Goal: Task Accomplishment & Management: Manage account settings

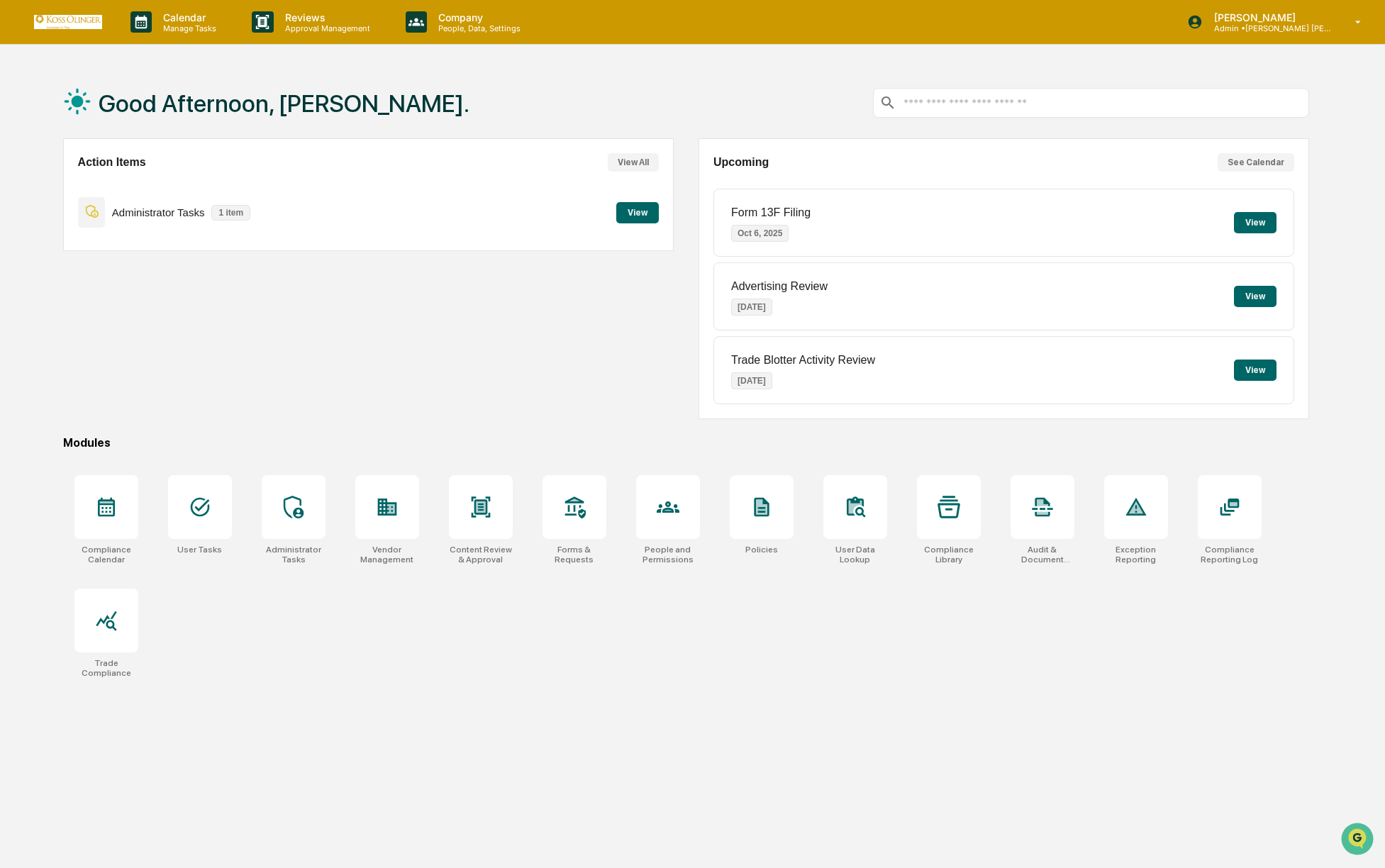
click at [1255, 222] on button "View" at bounding box center [1255, 222] width 43 height 21
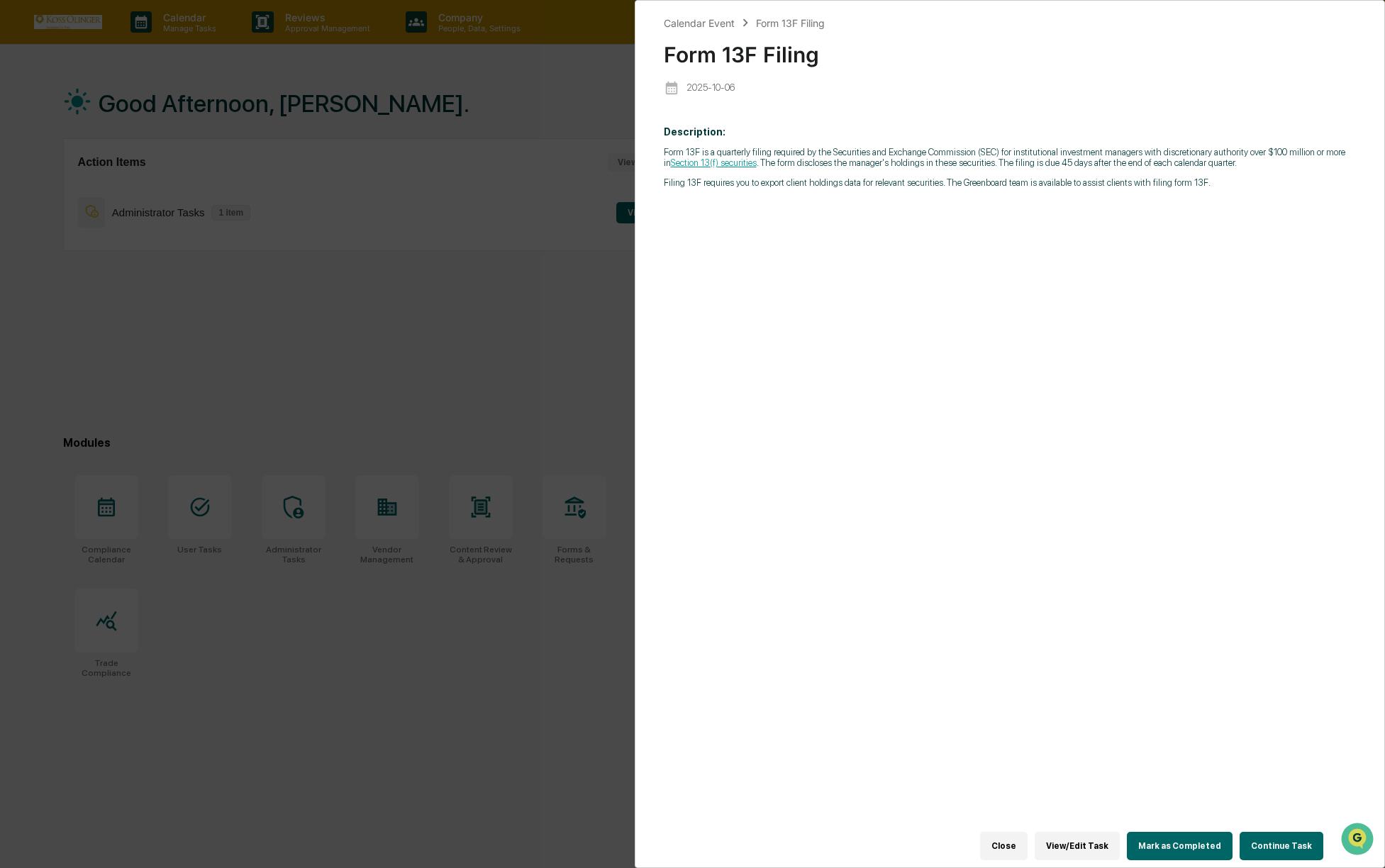
click at [569, 261] on div "Calendar Event Form 13F Filing Form 13F Filing [DATE] Description: Form 13F is …" at bounding box center [692, 434] width 1385 height 868
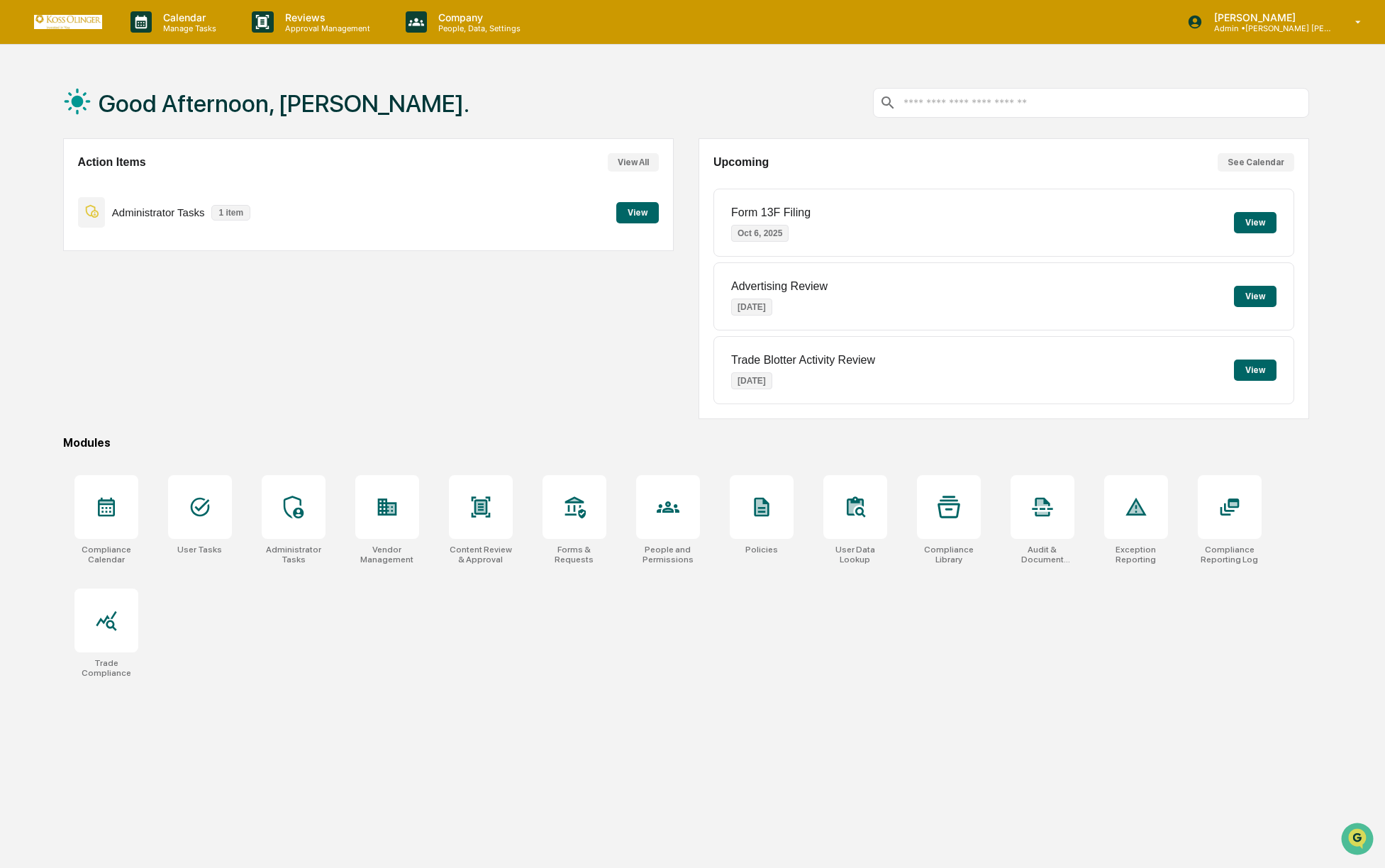
click at [628, 206] on button "View" at bounding box center [637, 212] width 43 height 21
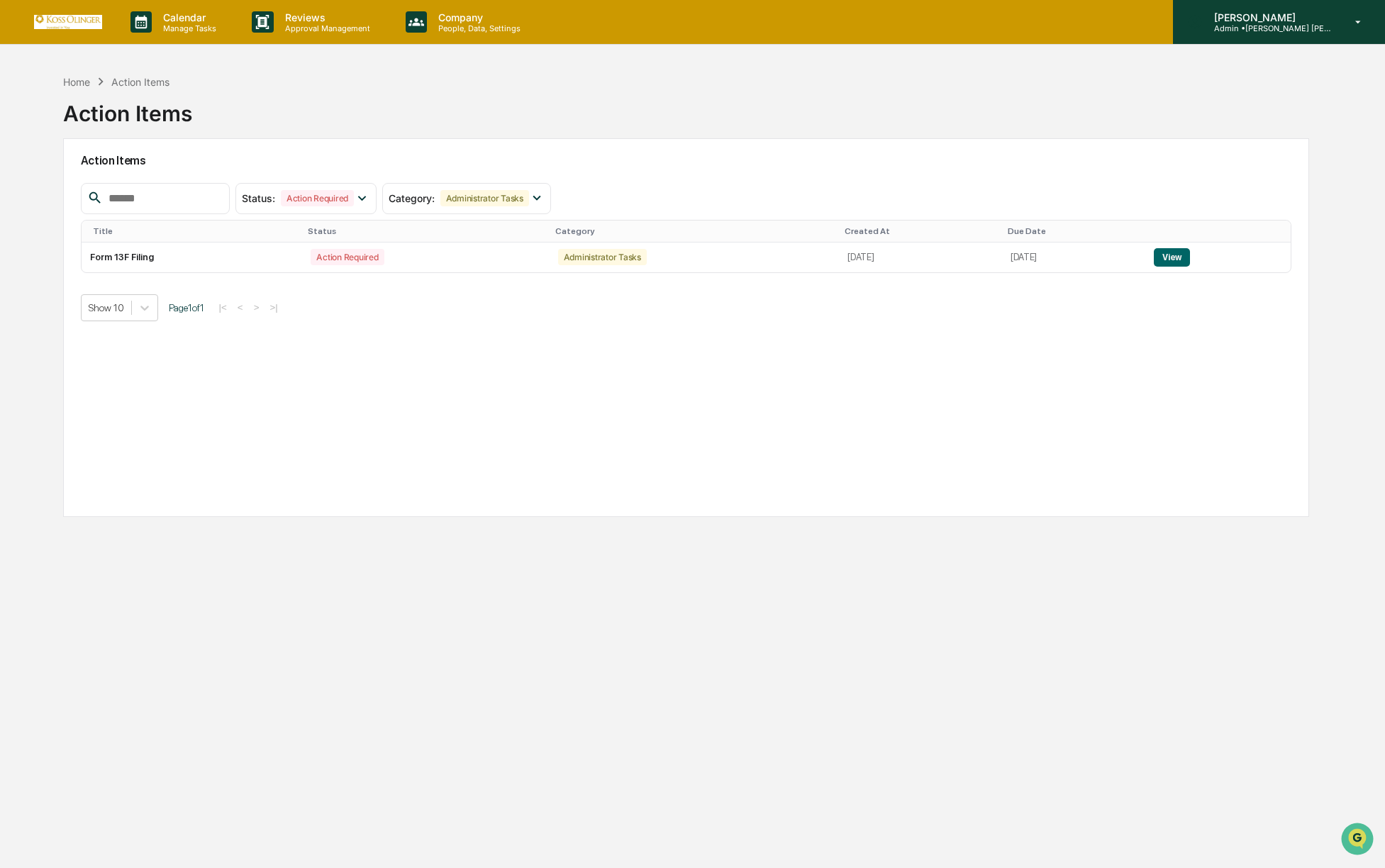
click at [1208, 24] on p "Admin • [PERSON_NAME] [PERSON_NAME] Consulting, LLC" at bounding box center [1269, 28] width 132 height 10
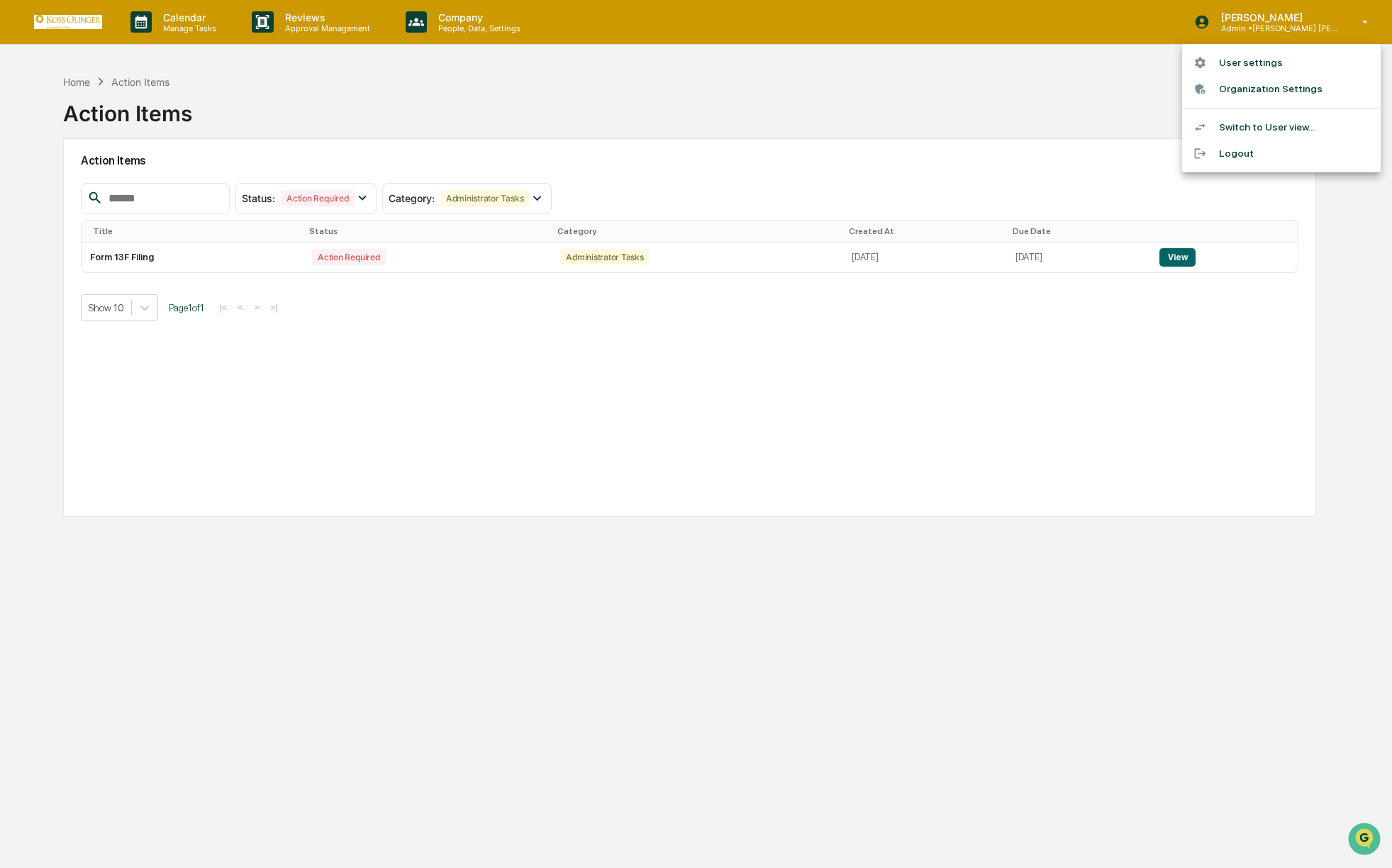
click at [1265, 126] on li "Switch to User view..." at bounding box center [1281, 127] width 199 height 26
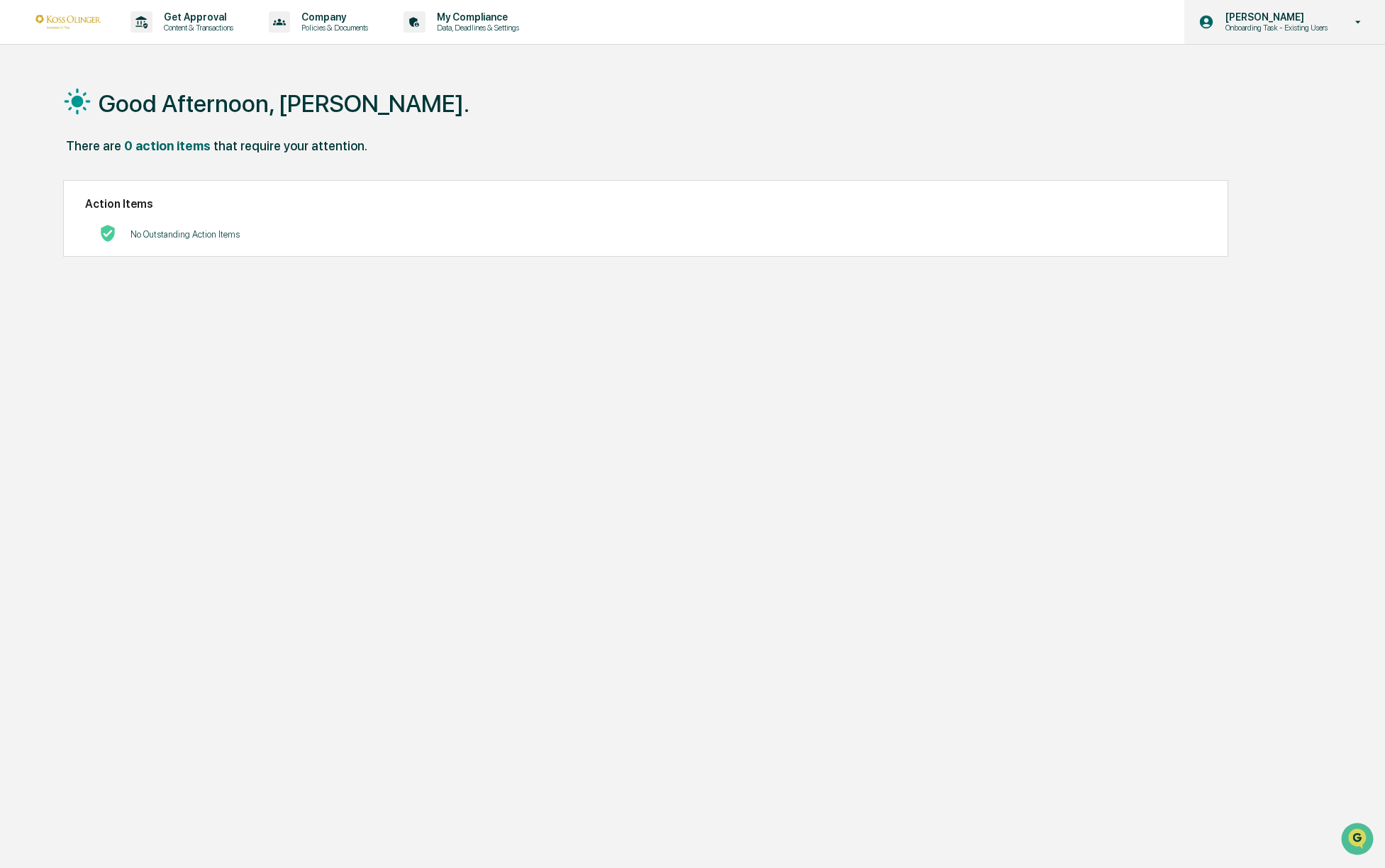
click at [1273, 26] on p "Onboarding Task - Existing Users" at bounding box center [1274, 28] width 121 height 10
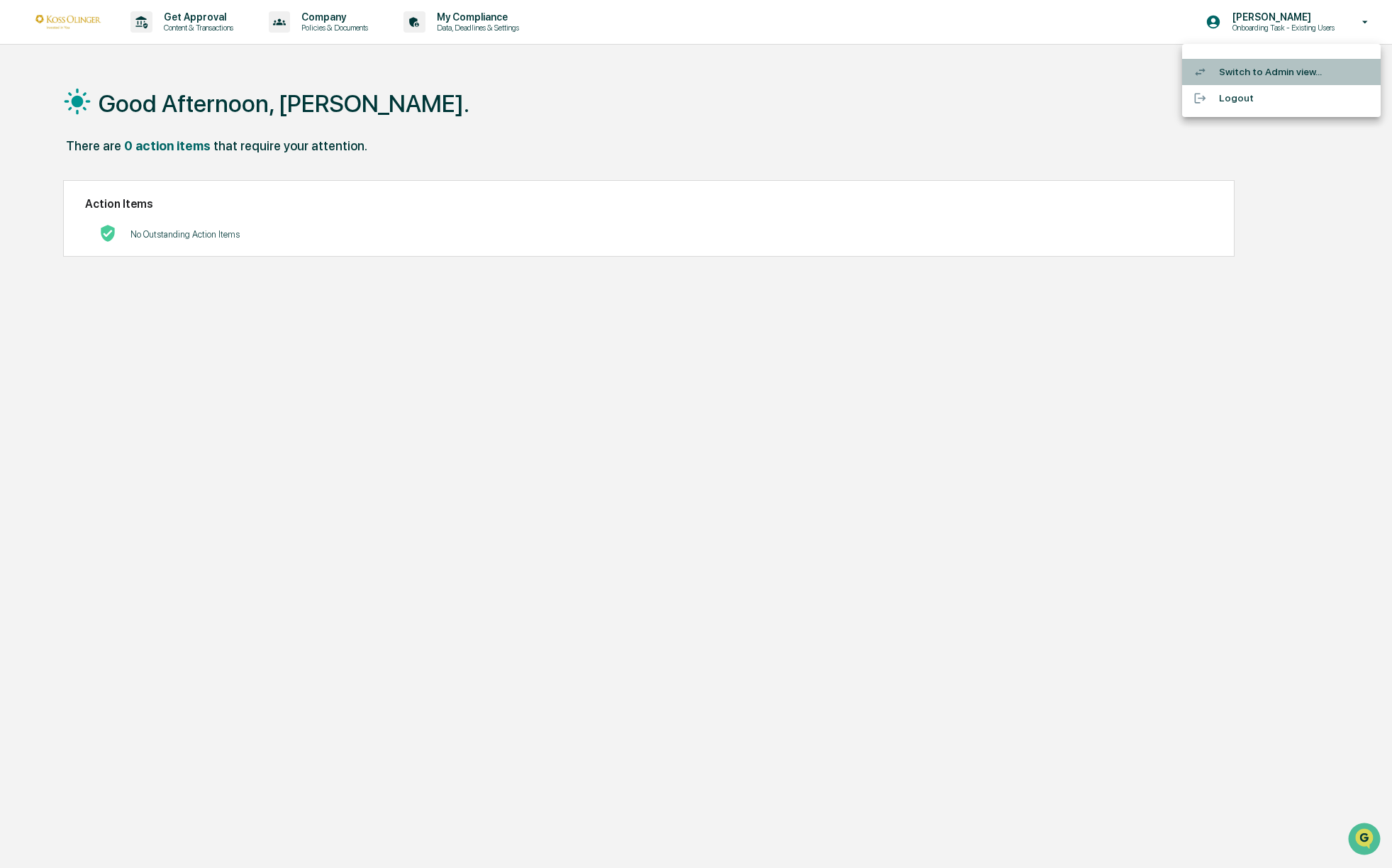
click at [1229, 72] on li "Switch to Admin view..." at bounding box center [1281, 72] width 199 height 26
